Goal: Communication & Community: Connect with others

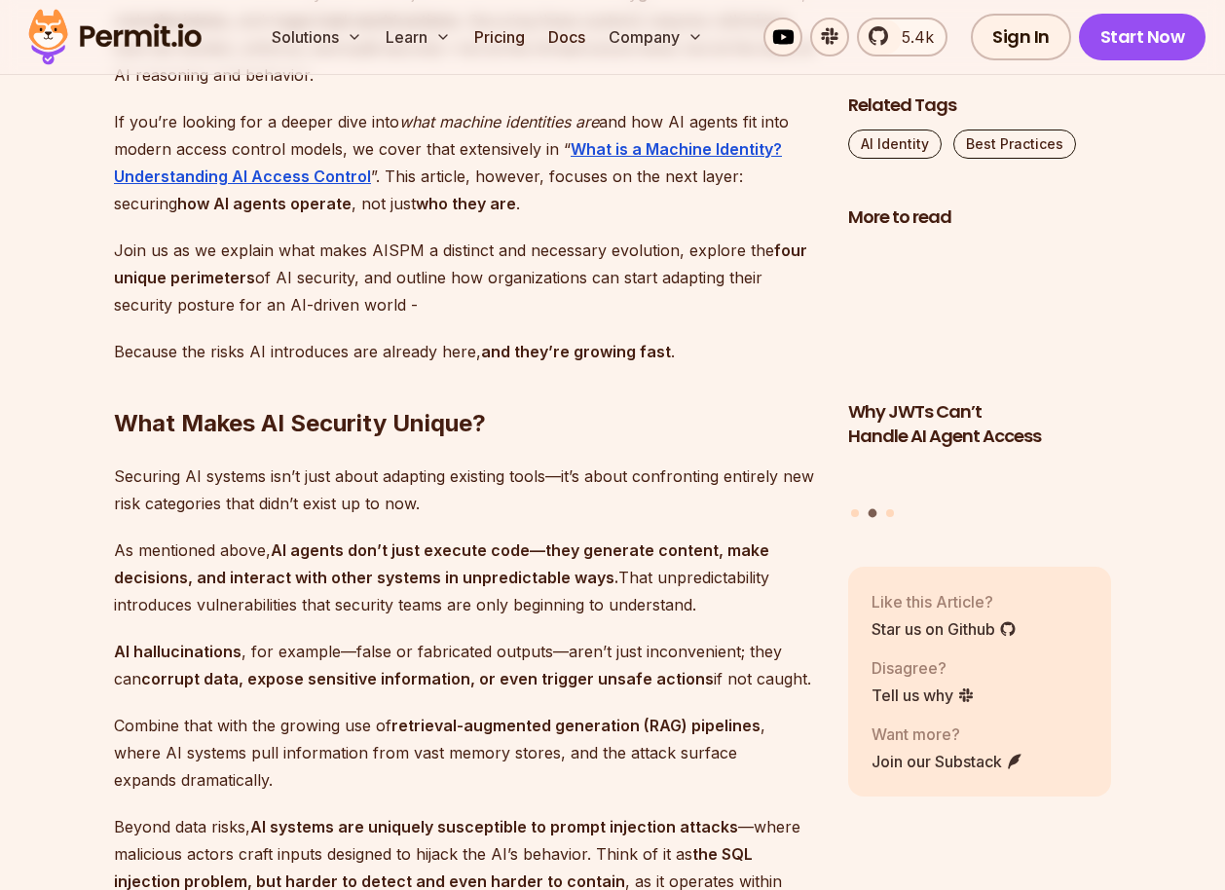
scroll to position [1797, 0]
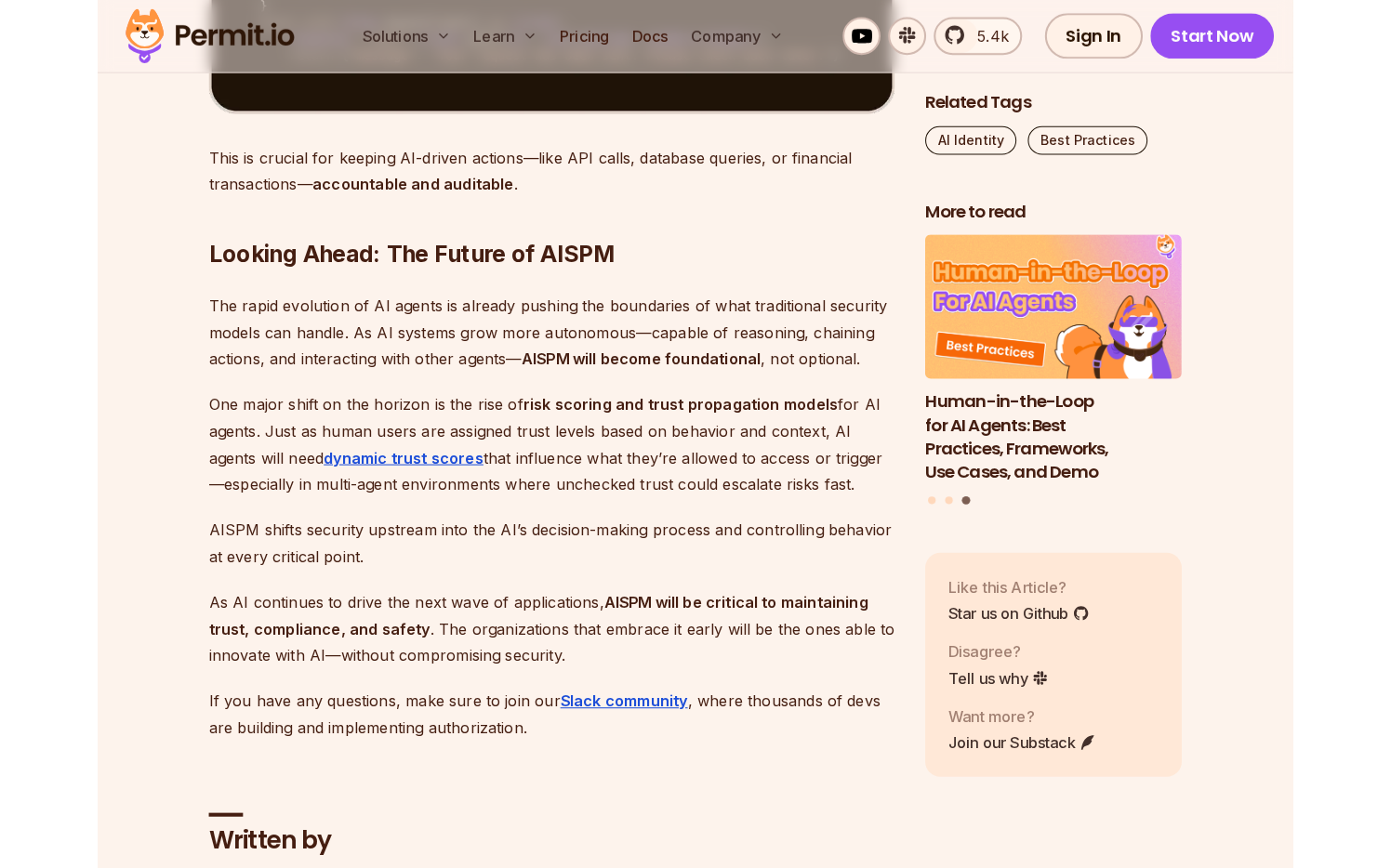
scroll to position [10790, 0]
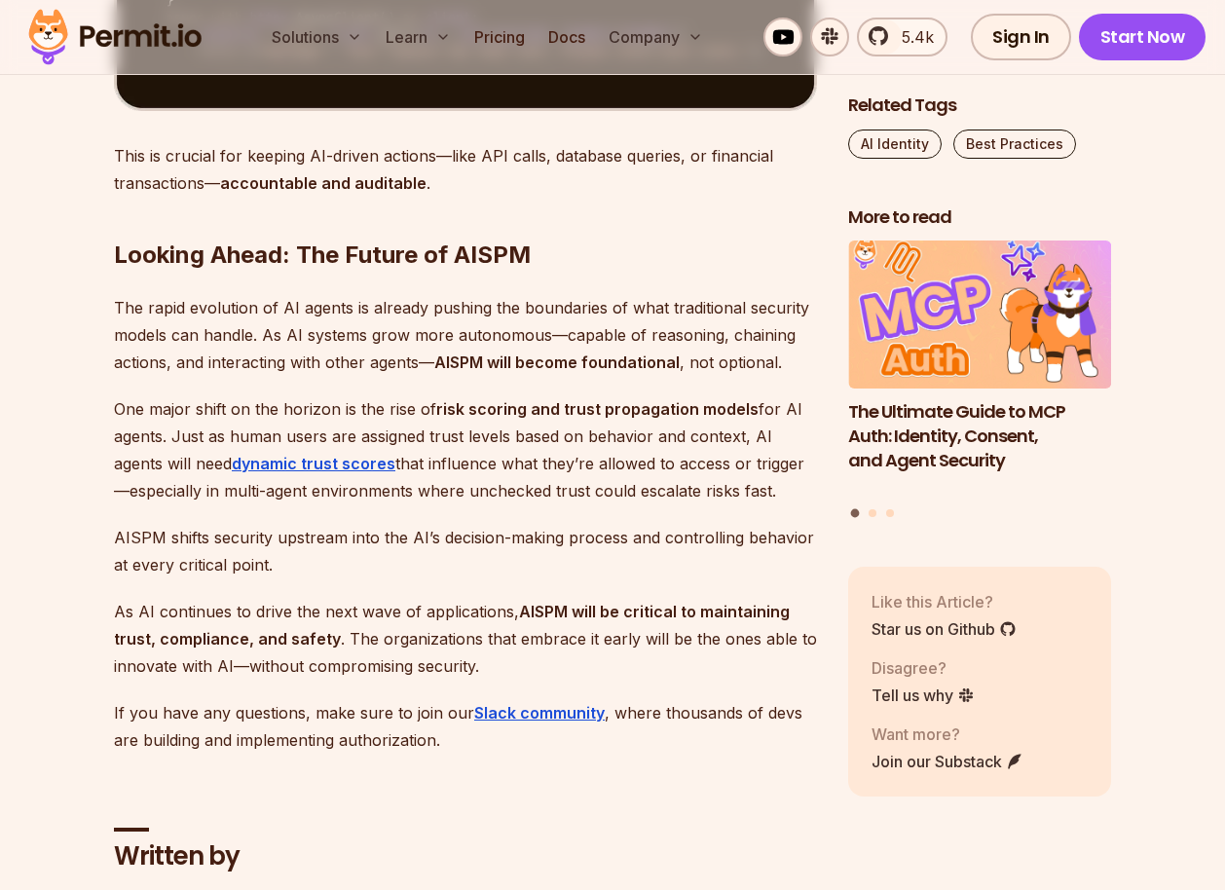
click at [562, 448] on p "One major shift on the horizon is the rise of risk scoring and trust propagatio…" at bounding box center [465, 449] width 703 height 109
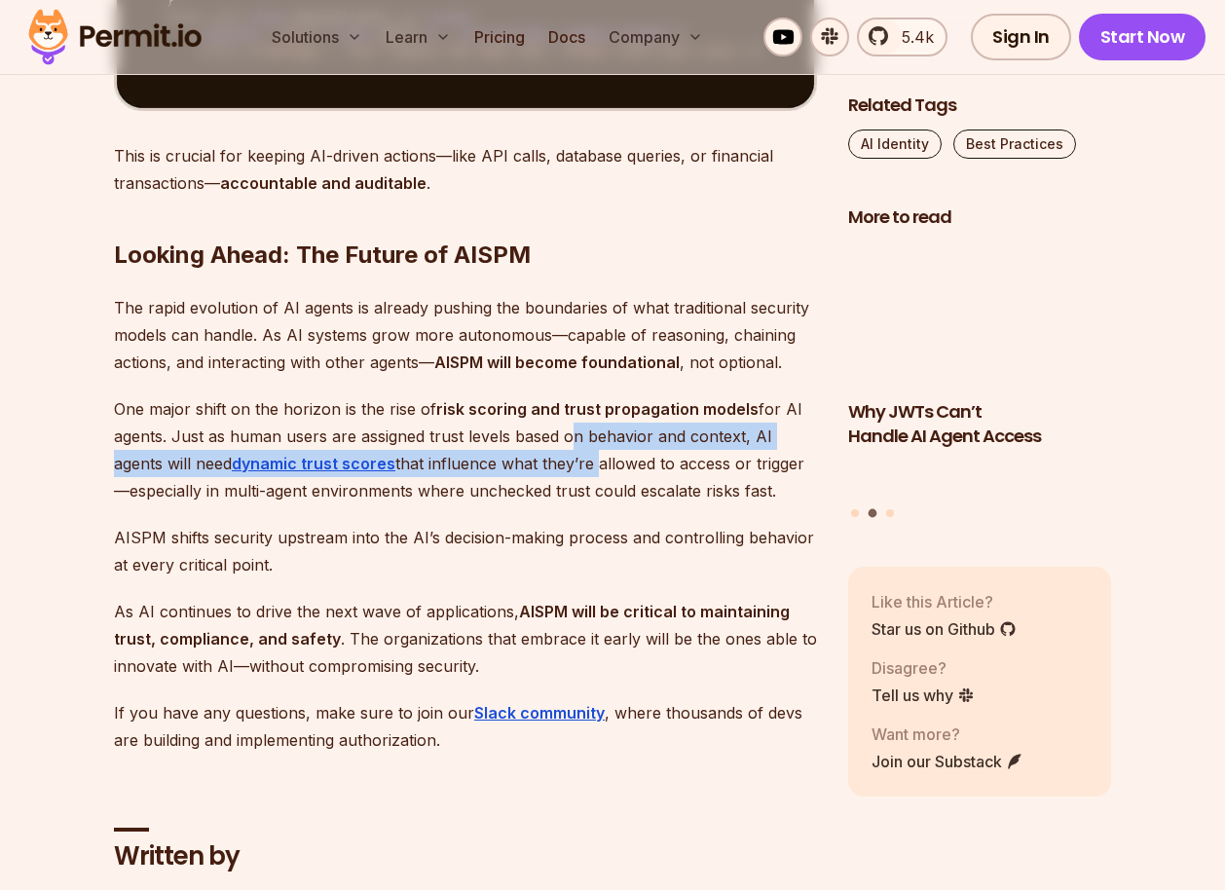
drag, startPoint x: 562, startPoint y: 448, endPoint x: 570, endPoint y: 466, distance: 20.5
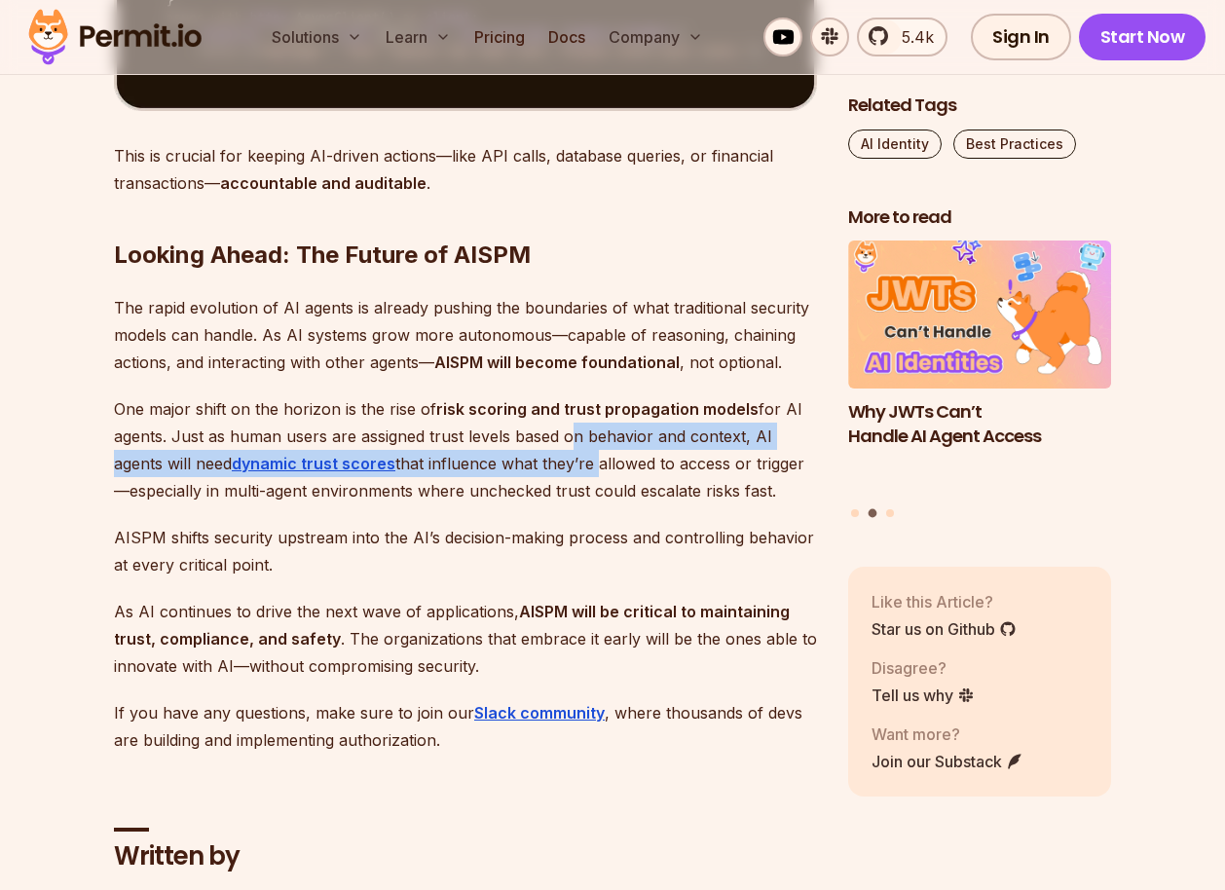
click at [570, 466] on p "One major shift on the horizon is the rise of risk scoring and trust propagatio…" at bounding box center [465, 449] width 703 height 109
drag, startPoint x: 570, startPoint y: 466, endPoint x: 552, endPoint y: 436, distance: 35.4
click at [552, 436] on p "One major shift on the horizon is the rise of risk scoring and trust propagatio…" at bounding box center [465, 449] width 703 height 109
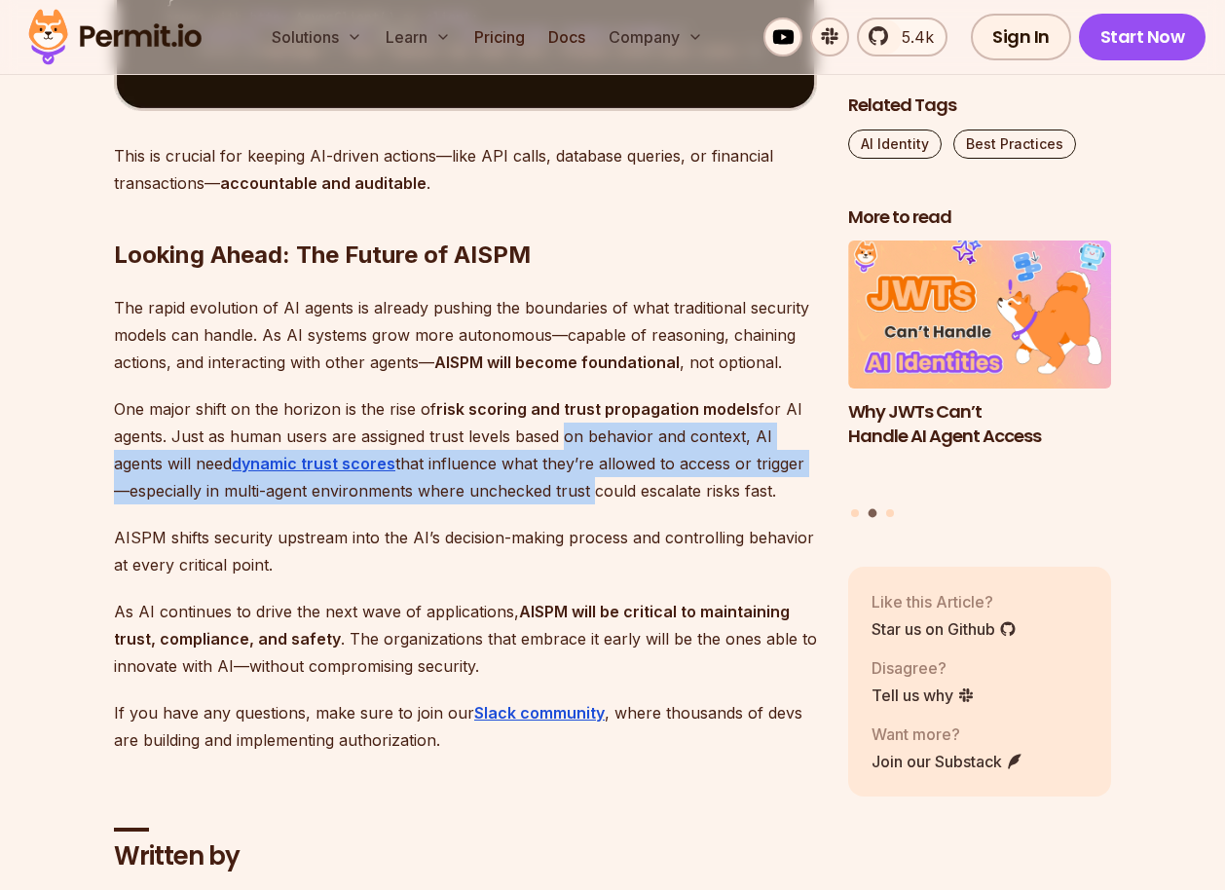
drag, startPoint x: 552, startPoint y: 436, endPoint x: 554, endPoint y: 477, distance: 40.9
click at [554, 477] on p "One major shift on the horizon is the rise of risk scoring and trust propagatio…" at bounding box center [465, 449] width 703 height 109
drag, startPoint x: 554, startPoint y: 477, endPoint x: 527, endPoint y: 441, distance: 45.2
click at [527, 444] on p "One major shift on the horizon is the rise of risk scoring and trust propagatio…" at bounding box center [465, 449] width 703 height 109
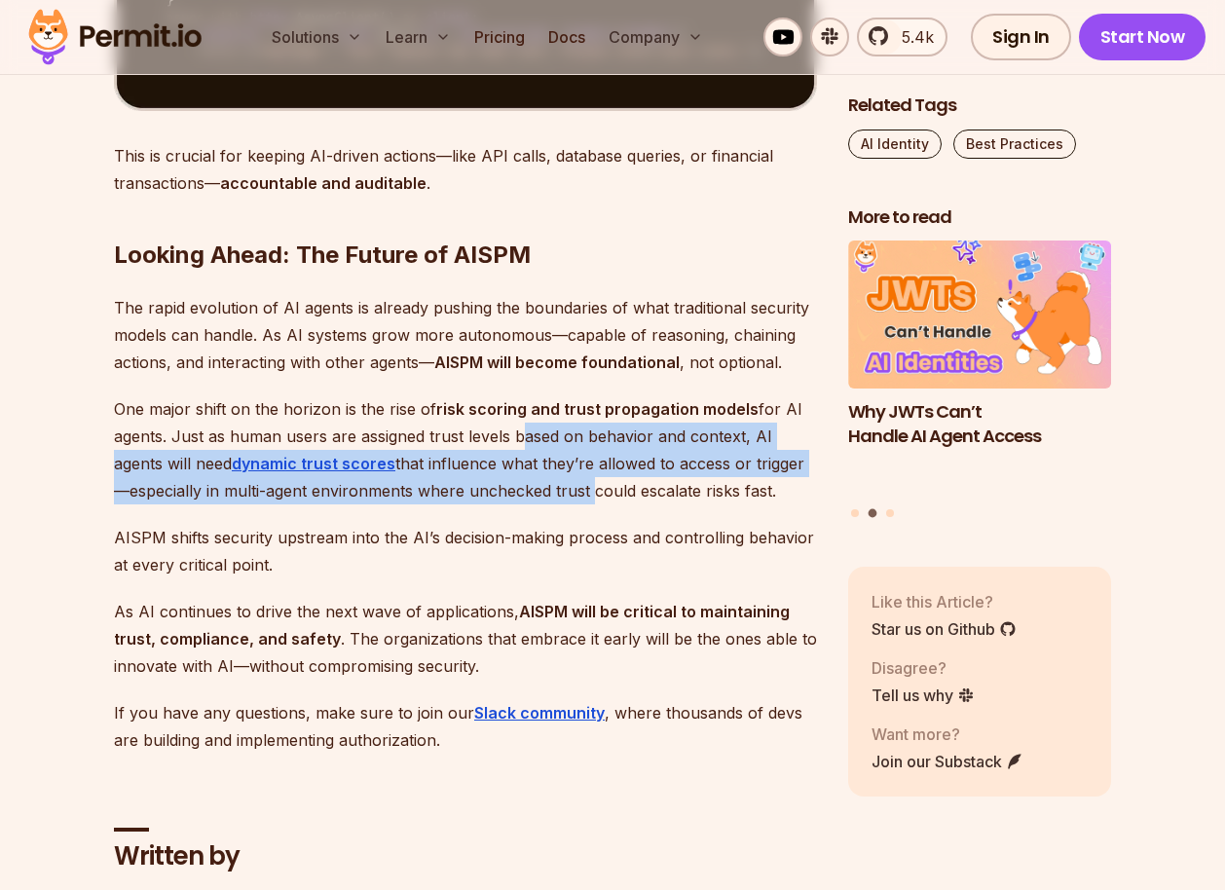
click at [527, 441] on p "One major shift on the horizon is the rise of risk scoring and trust propagatio…" at bounding box center [465, 449] width 703 height 109
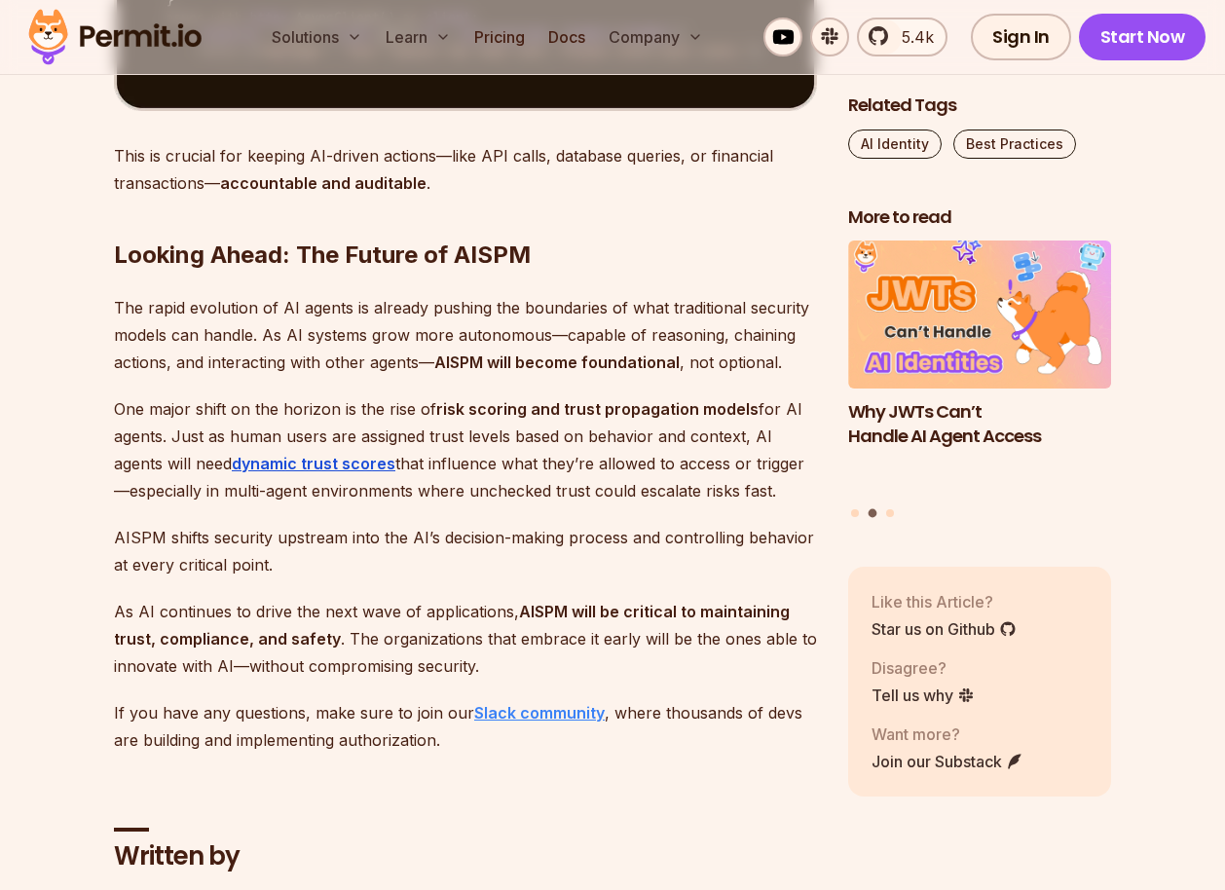
click at [527, 712] on strong "Slack community" at bounding box center [539, 712] width 130 height 19
